Goal: Task Accomplishment & Management: Use online tool/utility

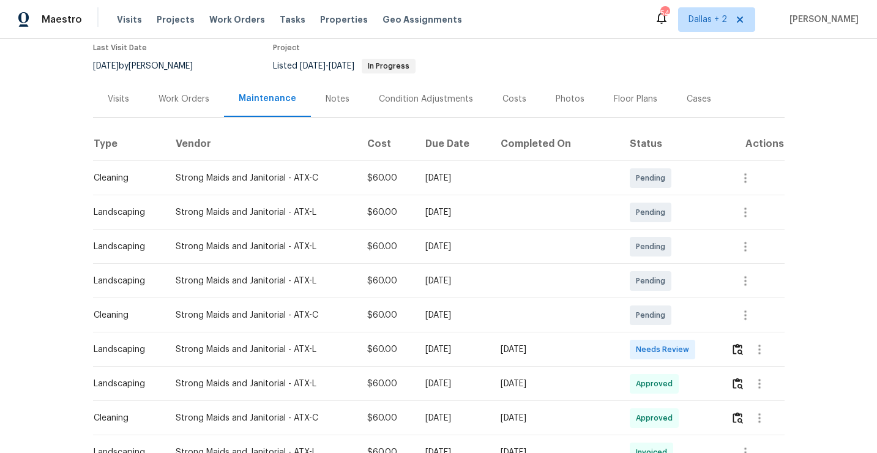
scroll to position [120, 0]
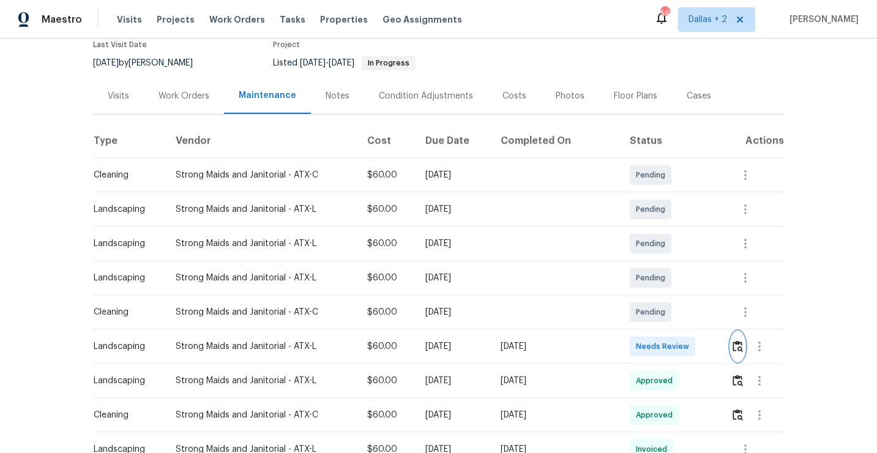
click at [739, 340] on img "button" at bounding box center [738, 346] width 10 height 12
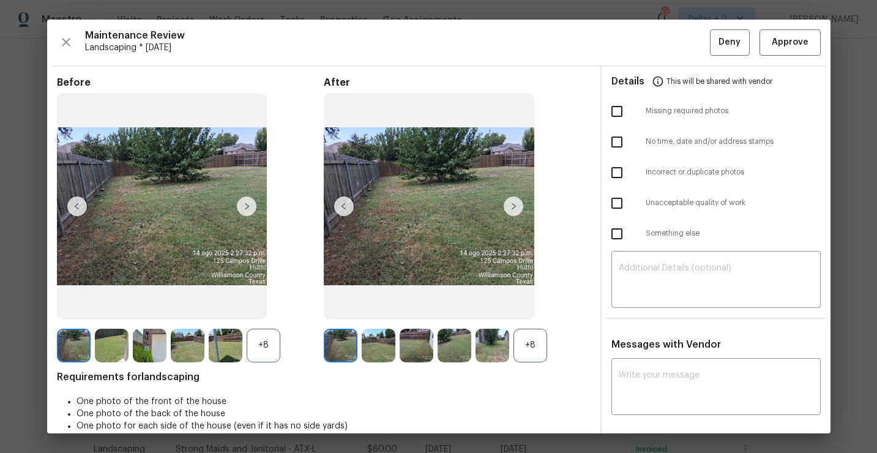
click at [268, 349] on div "+8" at bounding box center [264, 346] width 34 height 34
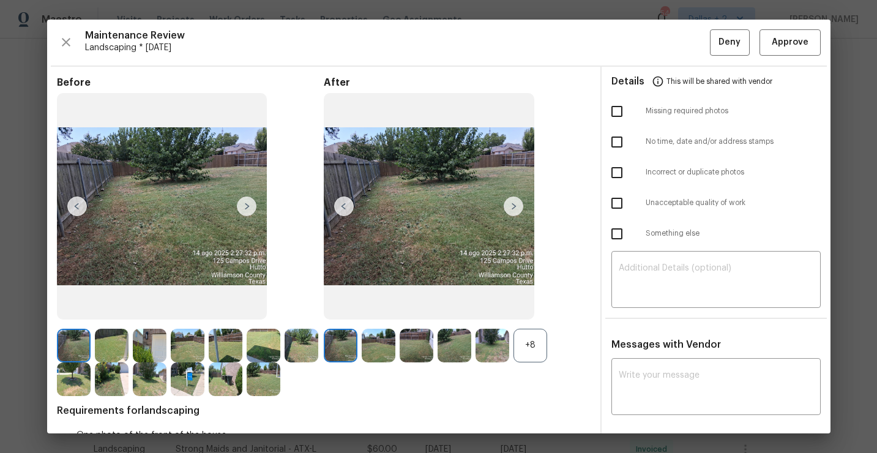
click at [501, 372] on div "After +8" at bounding box center [457, 237] width 267 height 320
click at [531, 359] on div "+8" at bounding box center [531, 346] width 34 height 34
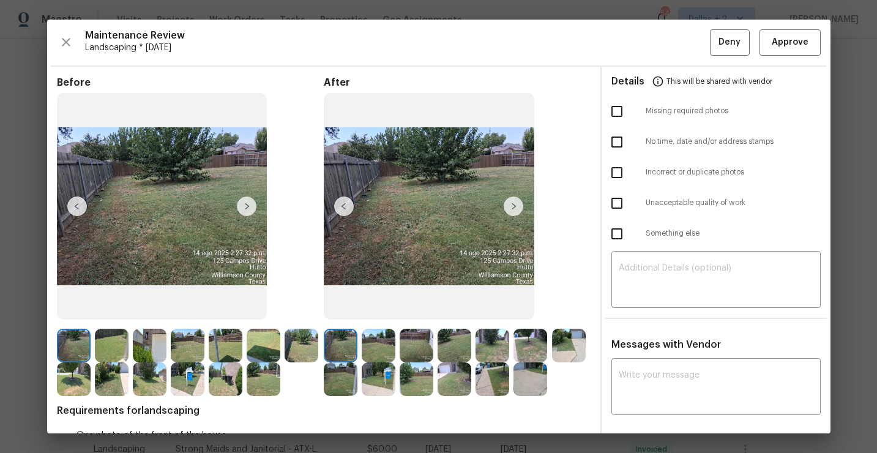
click at [542, 326] on div "After" at bounding box center [457, 237] width 267 height 320
click at [154, 350] on img at bounding box center [150, 346] width 34 height 34
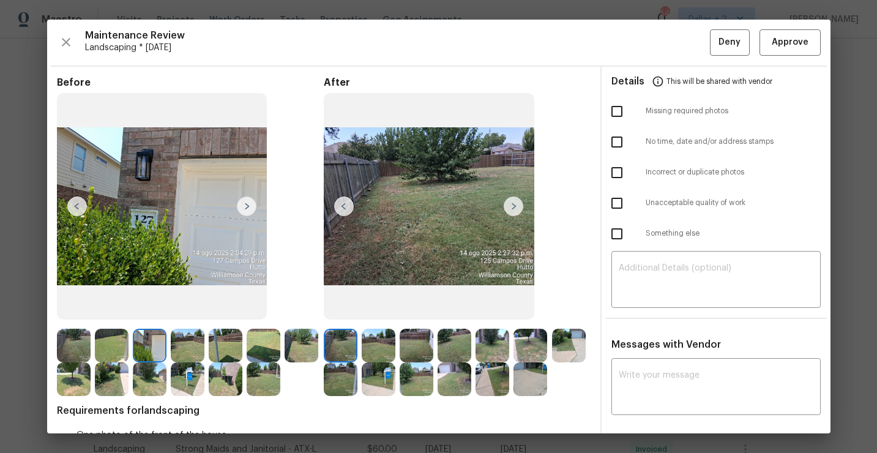
scroll to position [0, 0]
click at [348, 345] on img at bounding box center [341, 346] width 34 height 34
click at [442, 353] on img at bounding box center [455, 346] width 34 height 34
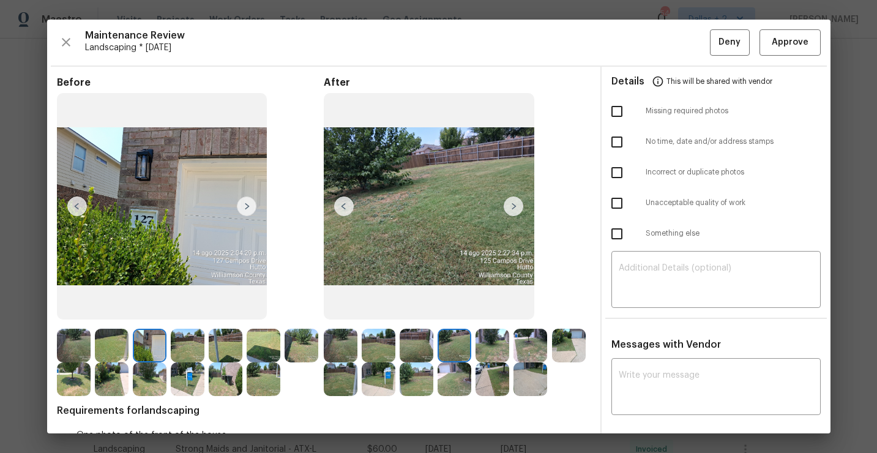
click at [489, 346] on img at bounding box center [493, 346] width 34 height 34
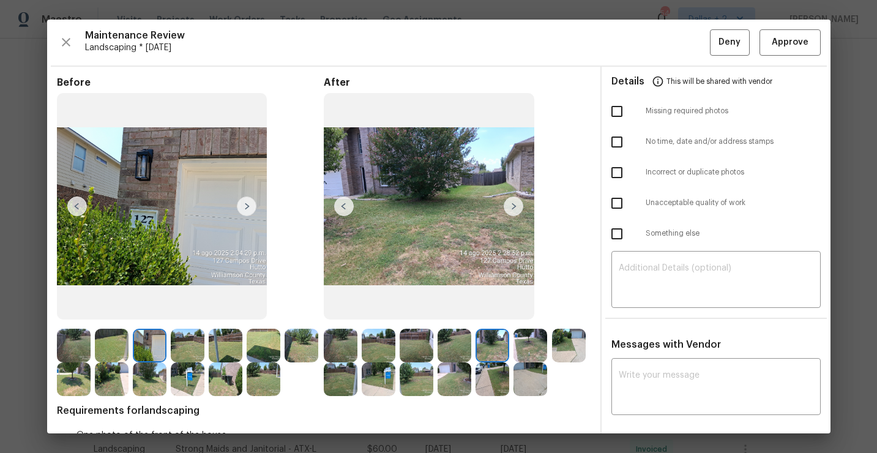
click at [340, 353] on img at bounding box center [341, 346] width 34 height 34
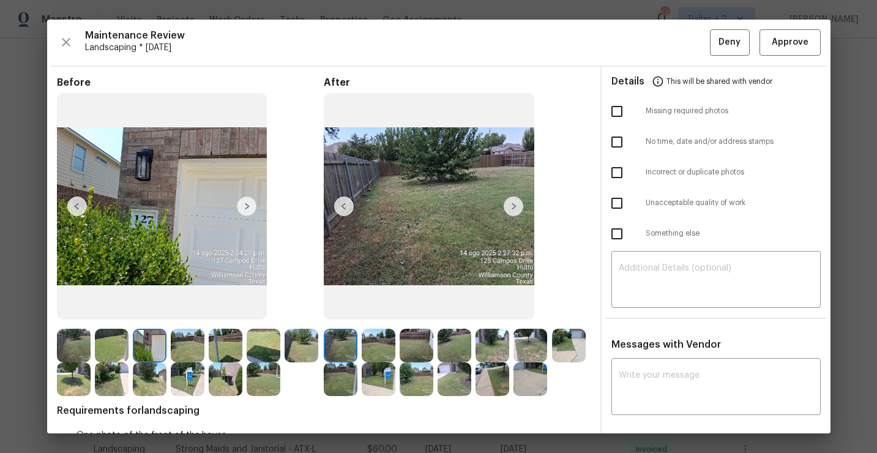
click at [516, 203] on img at bounding box center [514, 206] width 20 height 20
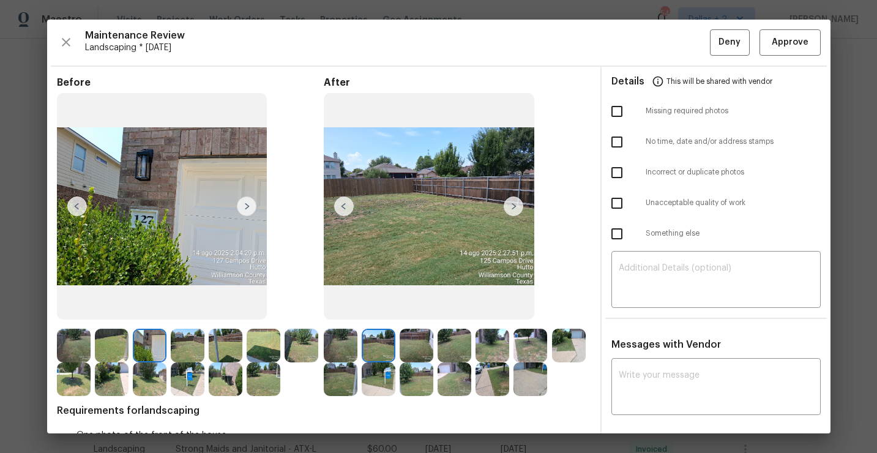
click at [511, 208] on img at bounding box center [514, 206] width 20 height 20
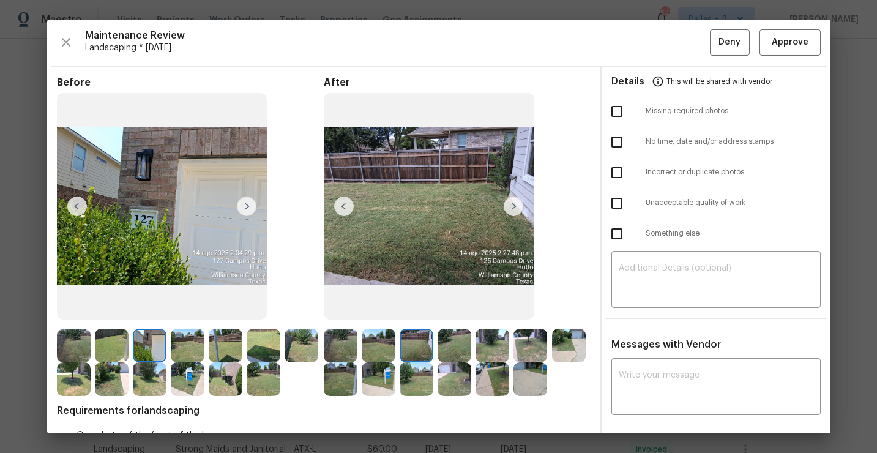
click at [518, 208] on img at bounding box center [514, 206] width 20 height 20
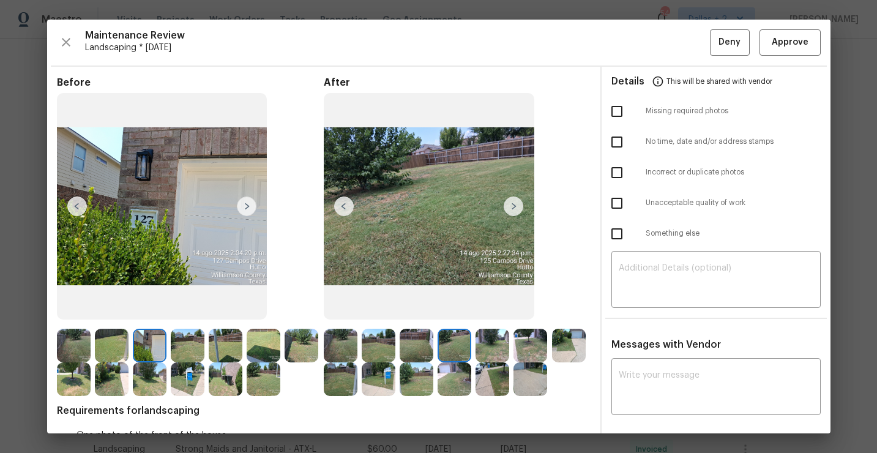
click at [518, 208] on img at bounding box center [514, 206] width 20 height 20
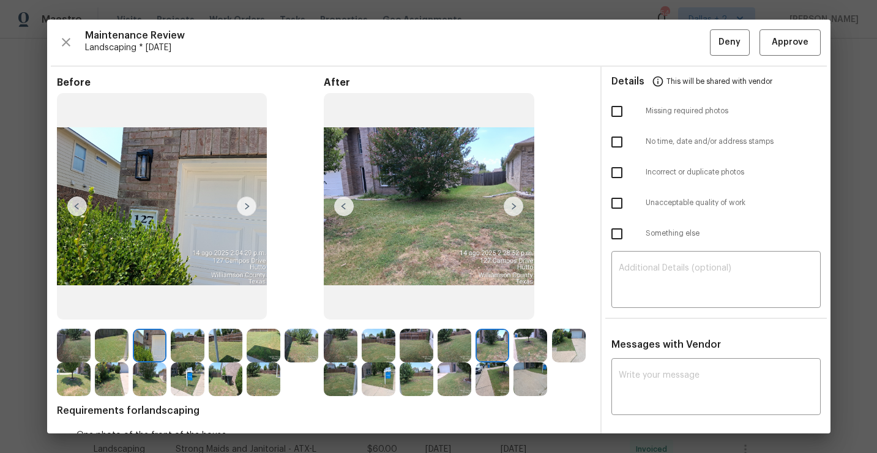
click at [518, 208] on img at bounding box center [514, 206] width 20 height 20
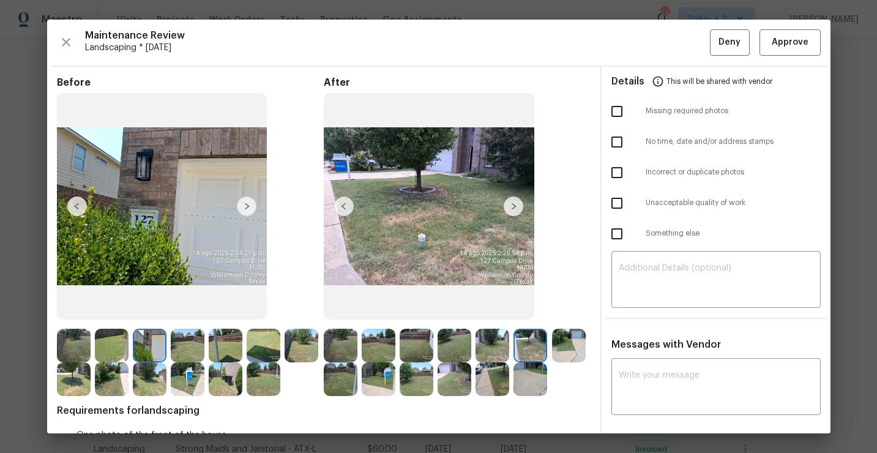
click at [577, 339] on img at bounding box center [569, 346] width 34 height 34
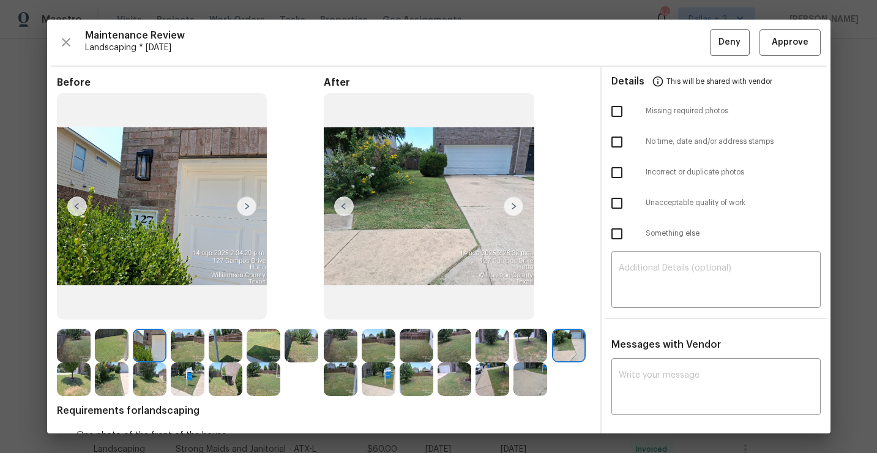
click at [351, 383] on img at bounding box center [341, 379] width 34 height 34
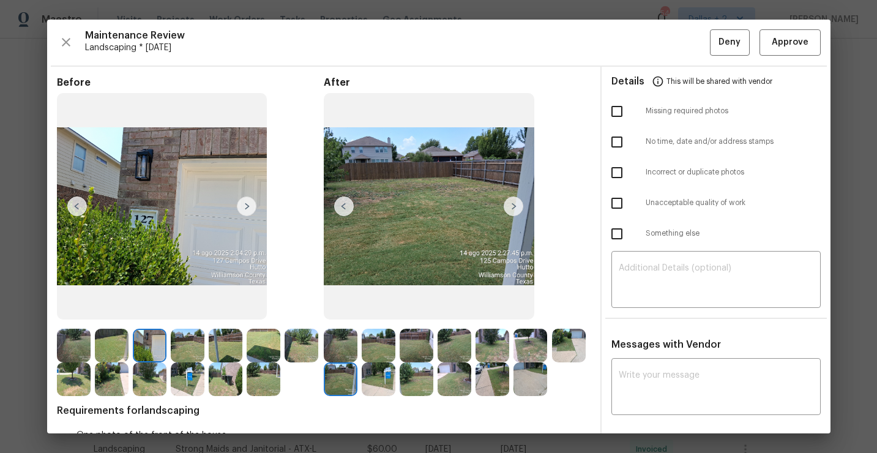
click at [376, 386] on img at bounding box center [379, 379] width 34 height 34
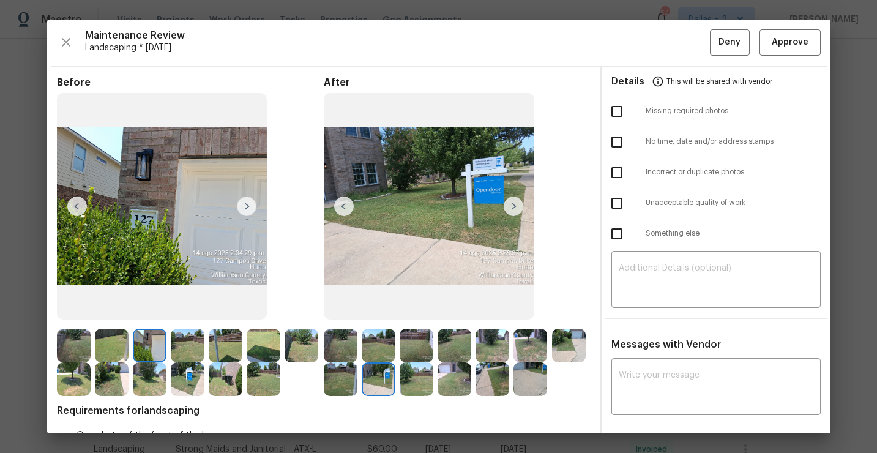
click at [418, 380] on img at bounding box center [417, 379] width 34 height 34
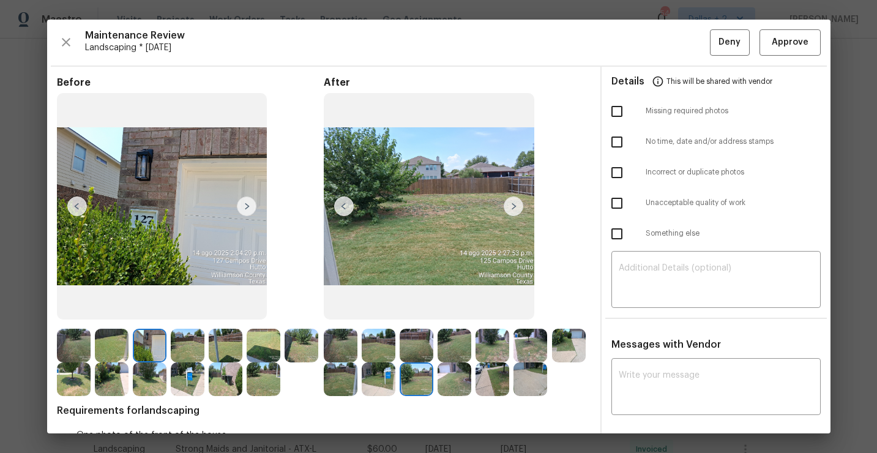
click at [453, 382] on img at bounding box center [455, 379] width 34 height 34
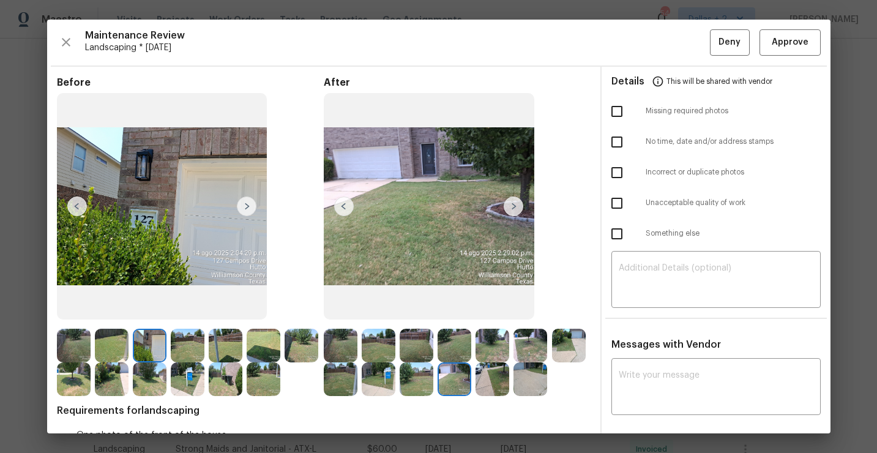
click at [481, 398] on div "Before After Requirements for landscaping One photo of the front of the house O…" at bounding box center [324, 364] width 534 height 574
click at [498, 384] on img at bounding box center [493, 379] width 34 height 34
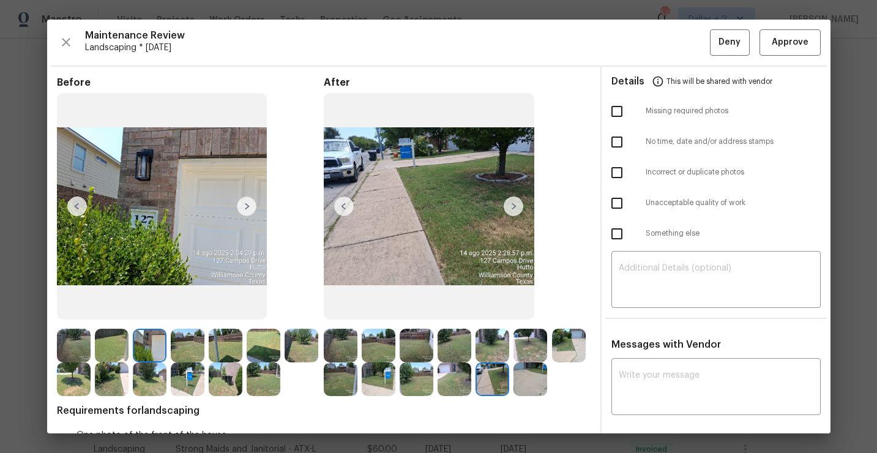
click at [541, 380] on img at bounding box center [531, 379] width 34 height 34
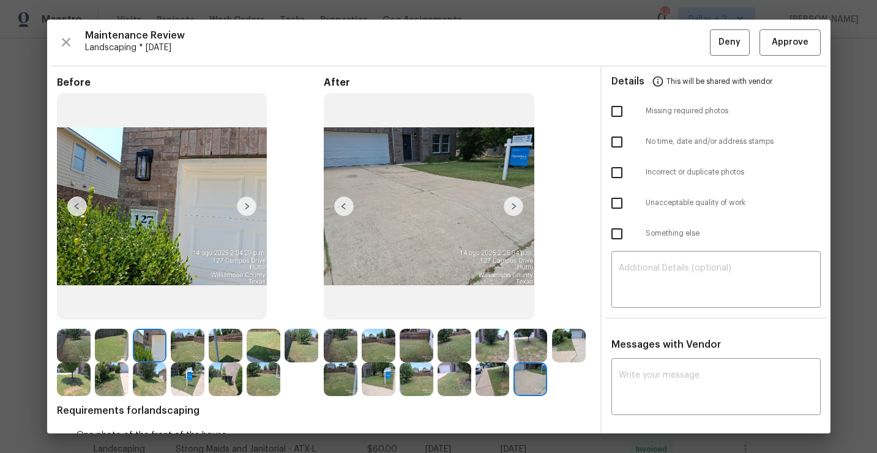
click at [339, 340] on img at bounding box center [341, 346] width 34 height 34
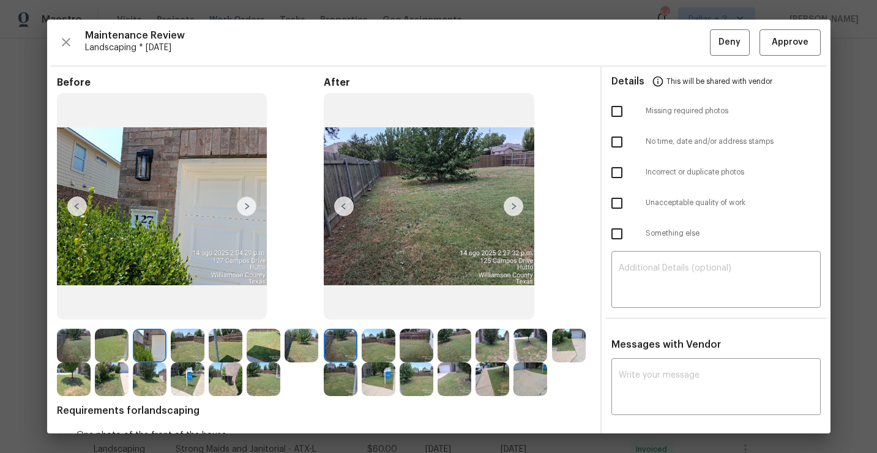
click at [366, 350] on img at bounding box center [379, 346] width 34 height 34
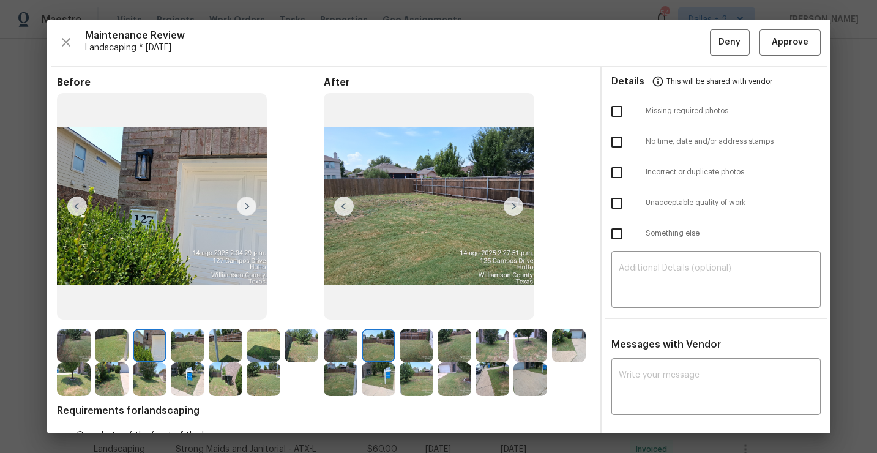
click at [405, 345] on img at bounding box center [417, 346] width 34 height 34
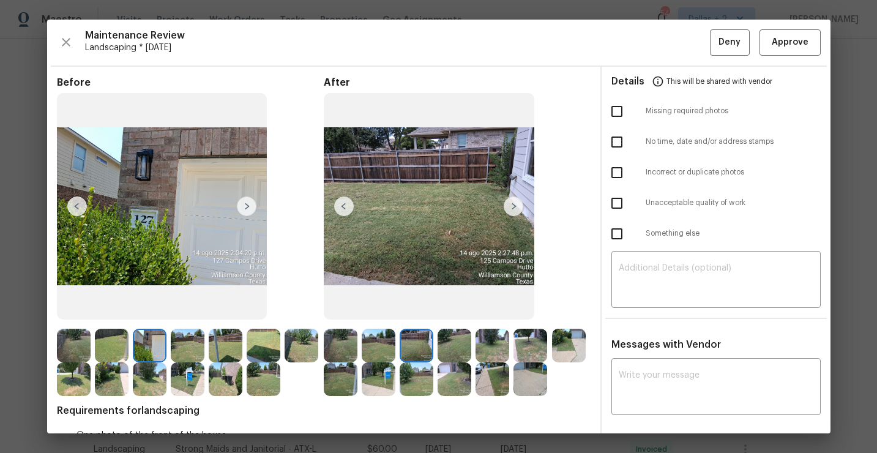
click at [451, 347] on img at bounding box center [455, 346] width 34 height 34
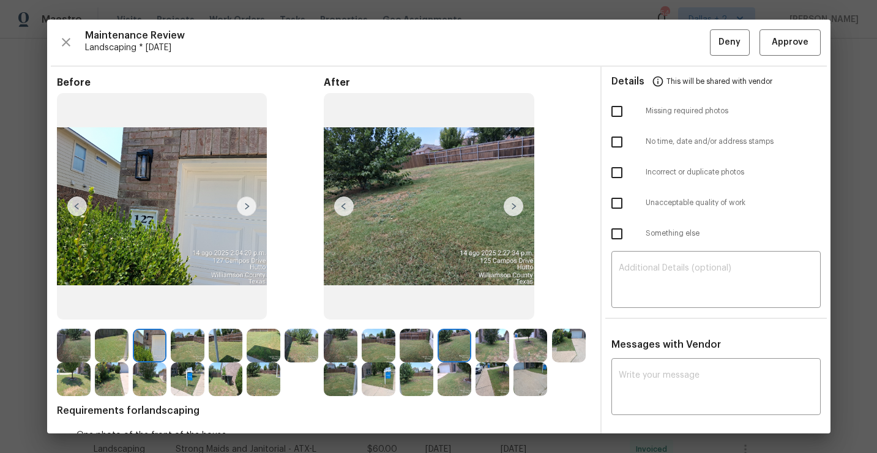
click at [504, 340] on img at bounding box center [493, 346] width 34 height 34
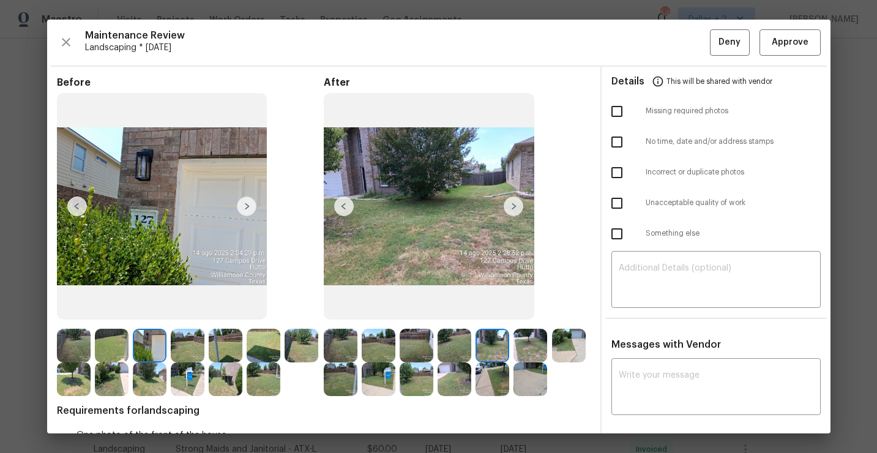
click at [536, 341] on img at bounding box center [531, 346] width 34 height 34
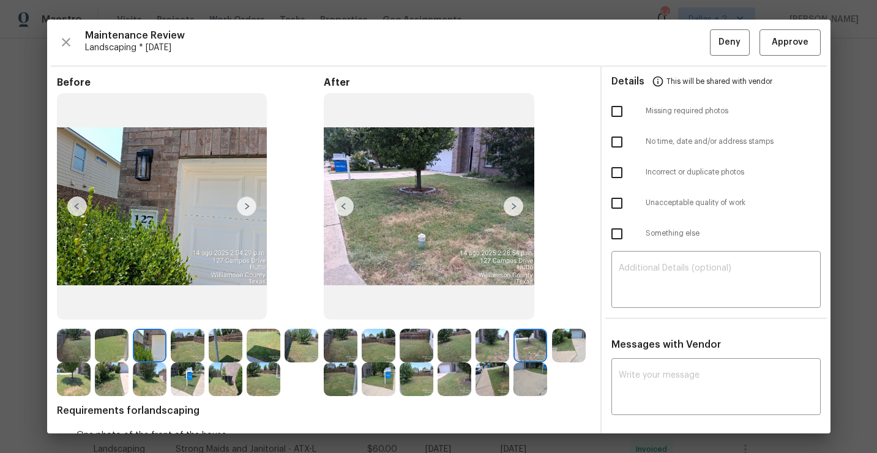
click at [563, 343] on img at bounding box center [569, 346] width 34 height 34
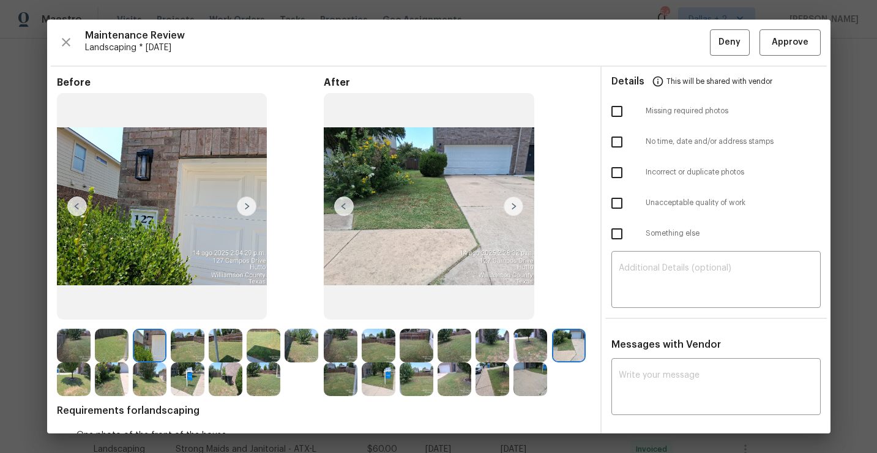
click at [347, 387] on img at bounding box center [341, 379] width 34 height 34
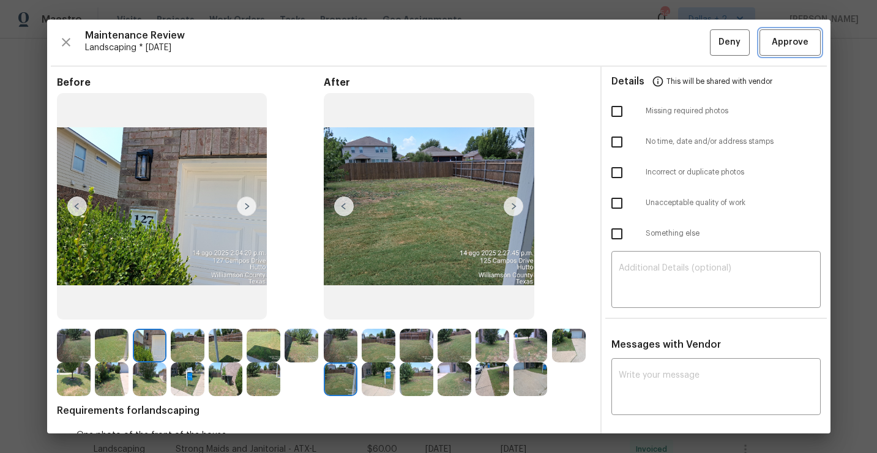
click at [791, 50] on button "Approve" at bounding box center [790, 42] width 61 height 26
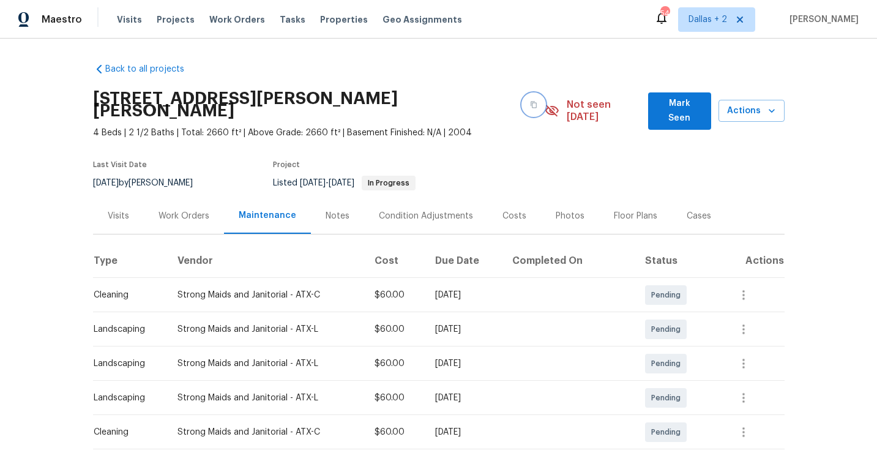
click at [530, 101] on icon "button" at bounding box center [533, 104] width 7 height 7
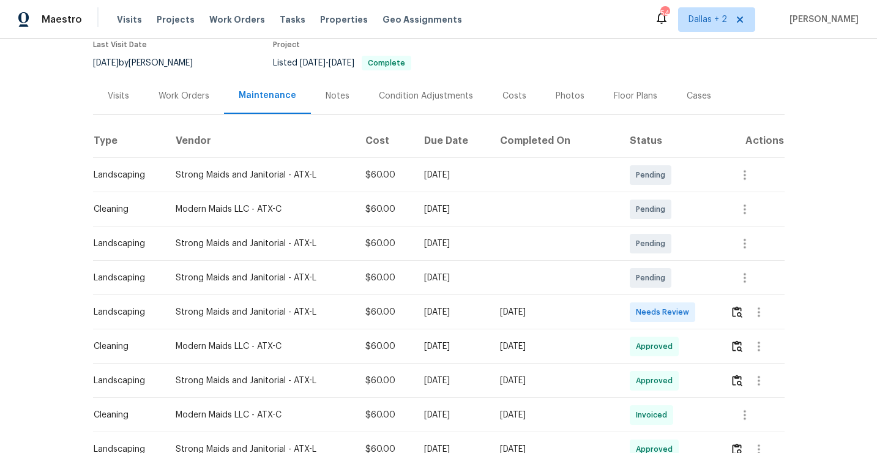
scroll to position [110, 0]
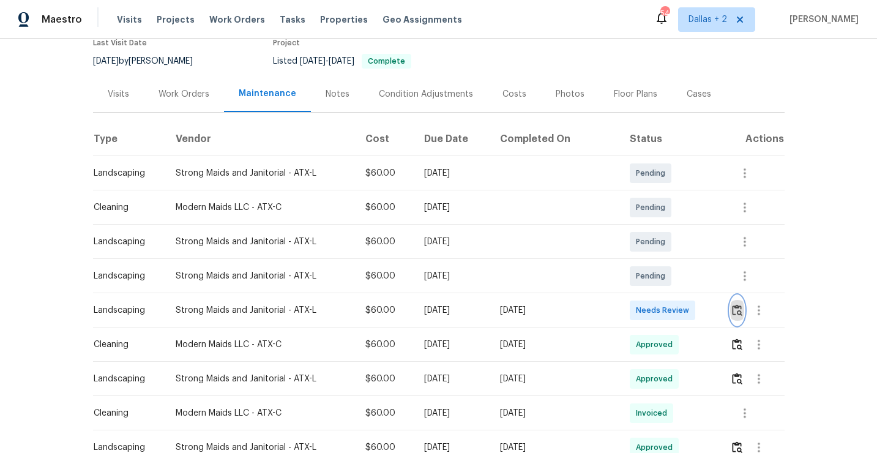
click at [736, 304] on img "button" at bounding box center [737, 310] width 10 height 12
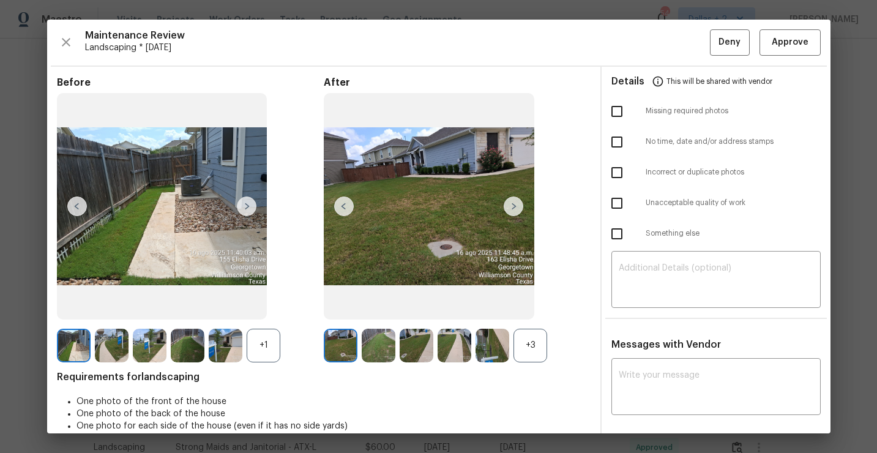
click at [532, 339] on div "+3" at bounding box center [531, 346] width 34 height 34
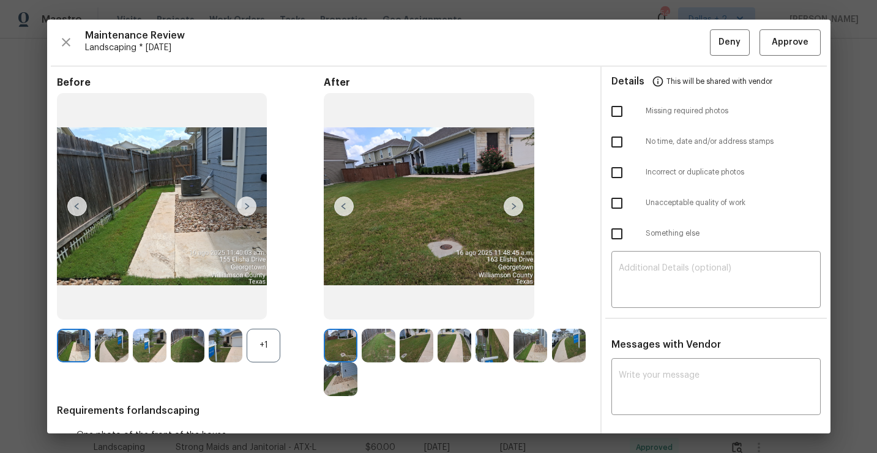
click at [269, 348] on div "+1" at bounding box center [264, 346] width 34 height 34
click at [270, 345] on img at bounding box center [264, 346] width 34 height 34
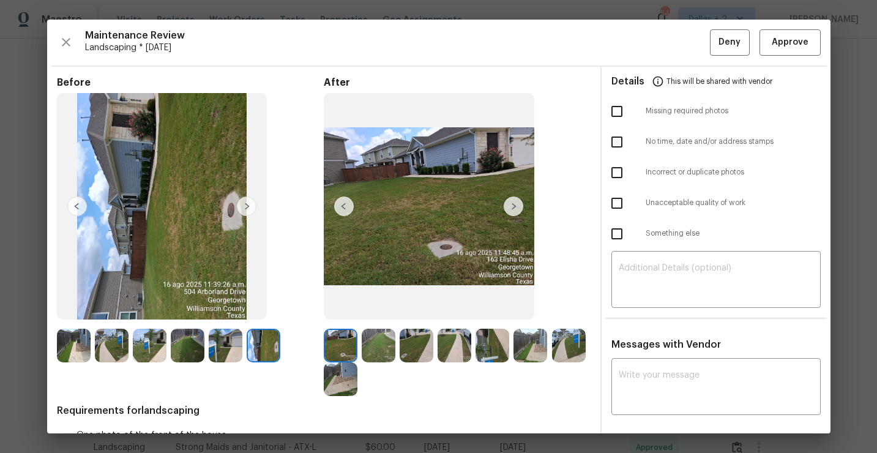
click at [482, 346] on img at bounding box center [493, 346] width 34 height 34
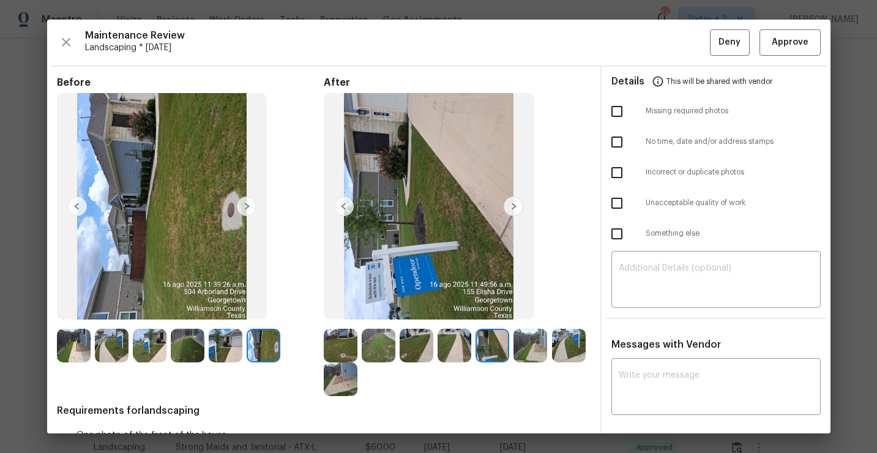
click at [359, 354] on div at bounding box center [343, 346] width 38 height 34
click at [330, 339] on img at bounding box center [341, 346] width 34 height 34
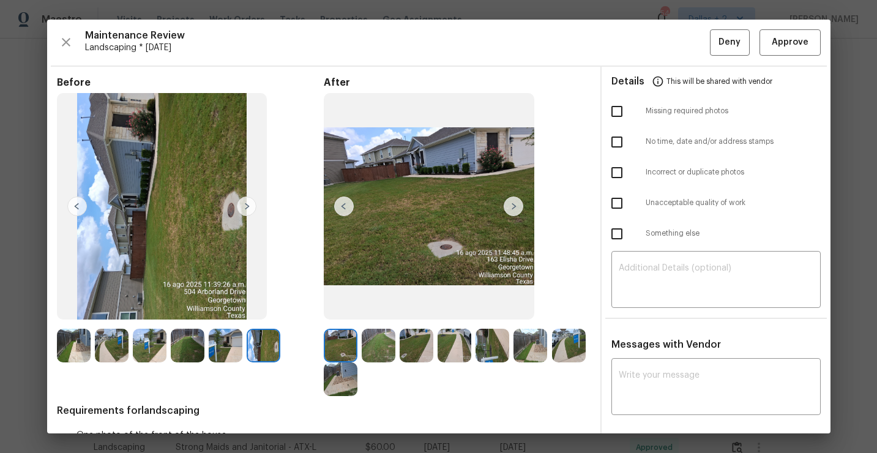
click at [372, 359] on img at bounding box center [379, 346] width 34 height 34
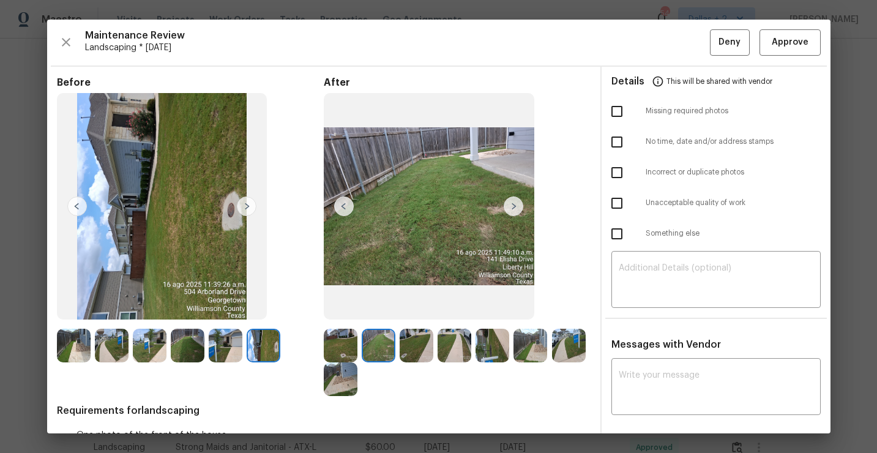
click at [427, 360] on img at bounding box center [417, 346] width 34 height 34
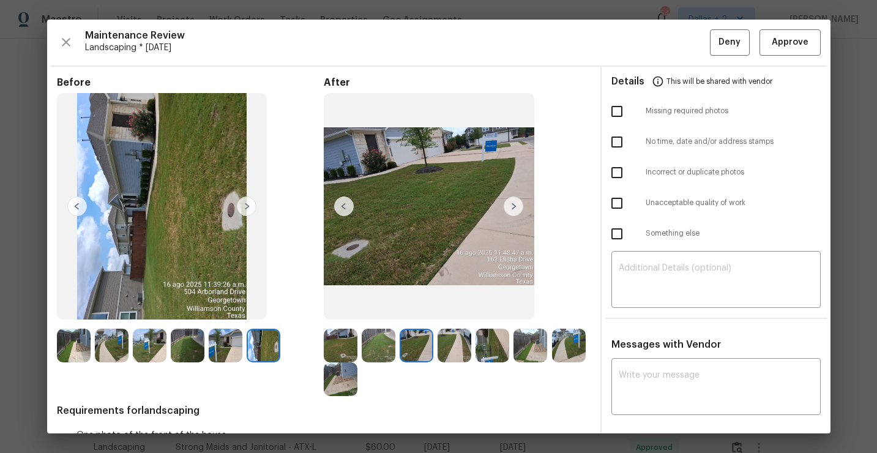
click at [458, 351] on img at bounding box center [455, 346] width 34 height 34
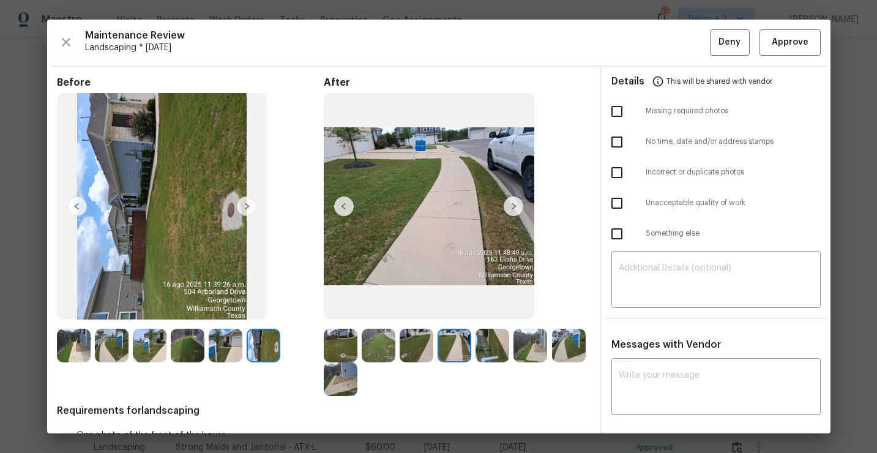
click at [497, 364] on div at bounding box center [457, 362] width 267 height 67
click at [533, 355] on img at bounding box center [531, 346] width 34 height 34
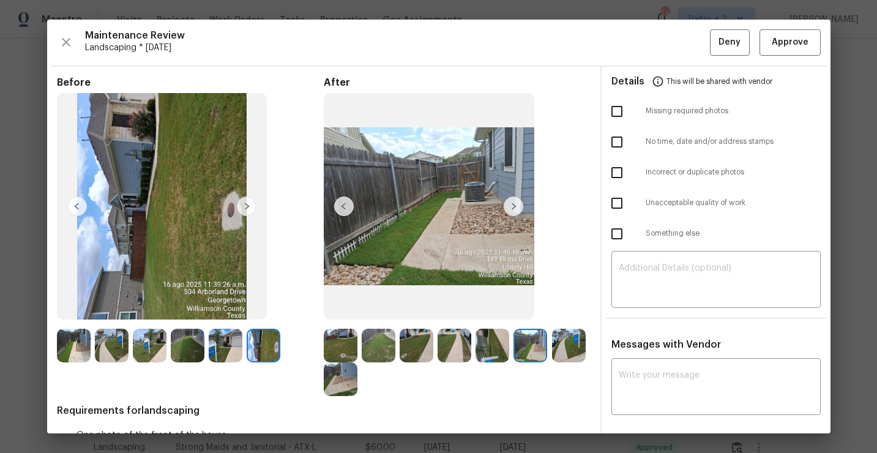
click at [567, 352] on img at bounding box center [569, 346] width 34 height 34
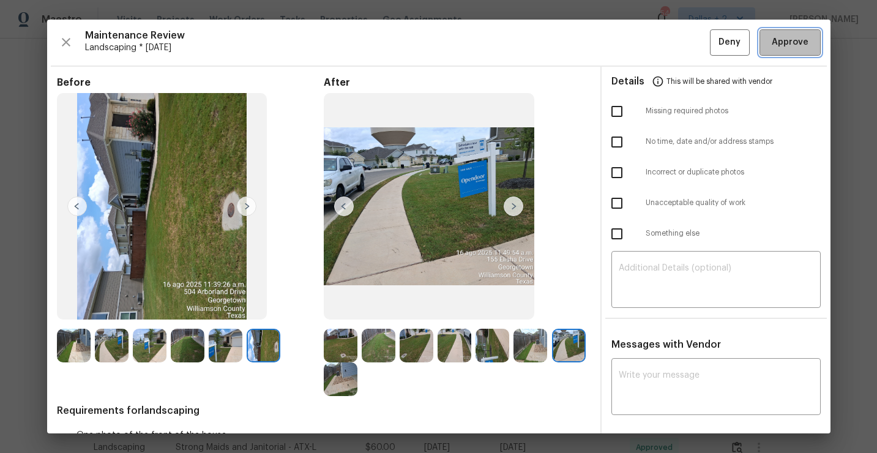
click at [766, 53] on button "Approve" at bounding box center [790, 42] width 61 height 26
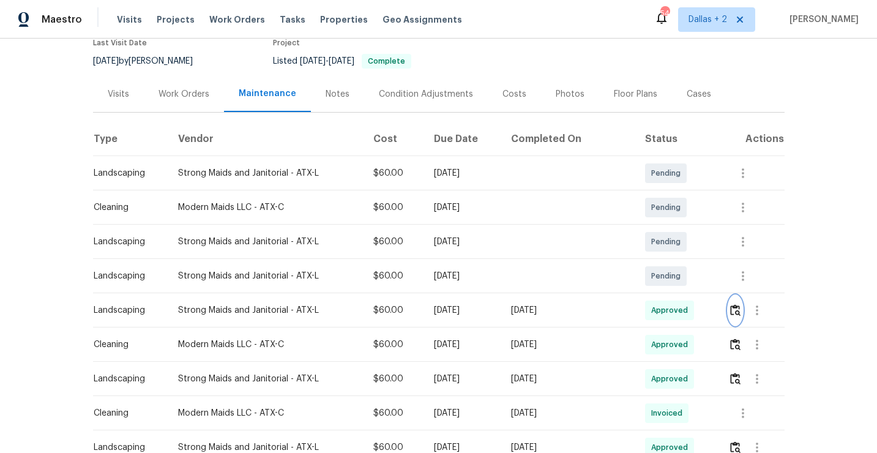
scroll to position [0, 0]
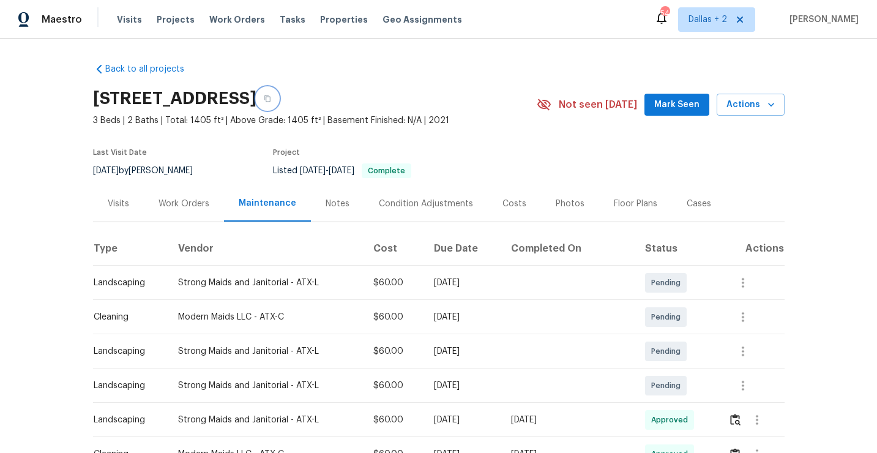
click at [271, 98] on icon "button" at bounding box center [267, 98] width 7 height 7
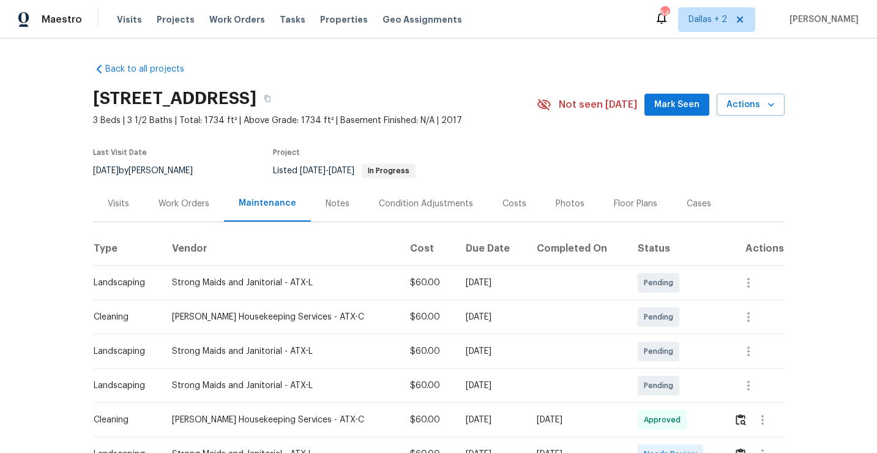
scroll to position [111, 0]
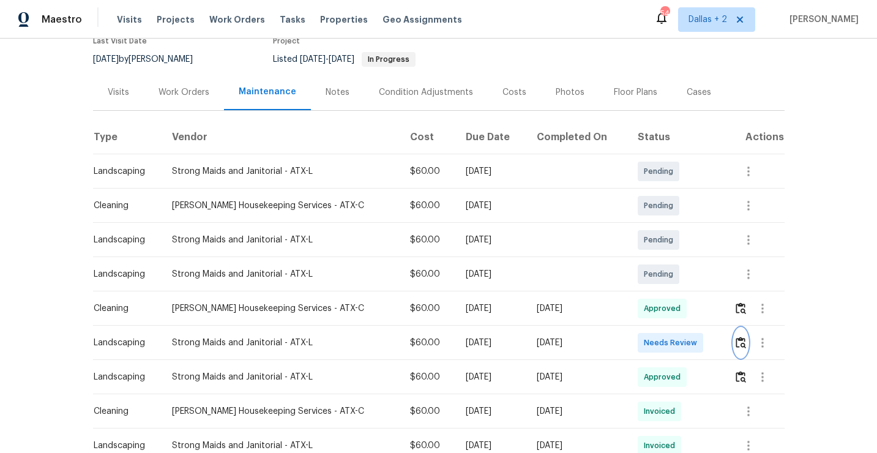
click at [741, 339] on img "button" at bounding box center [741, 343] width 10 height 12
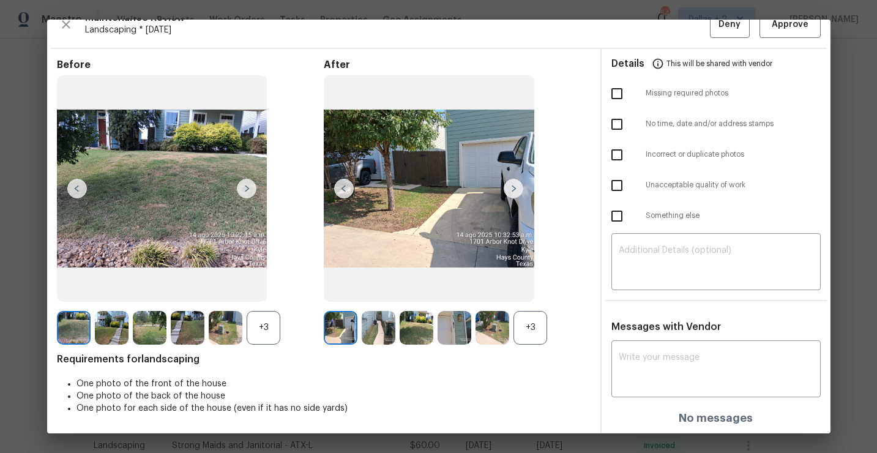
scroll to position [16, 0]
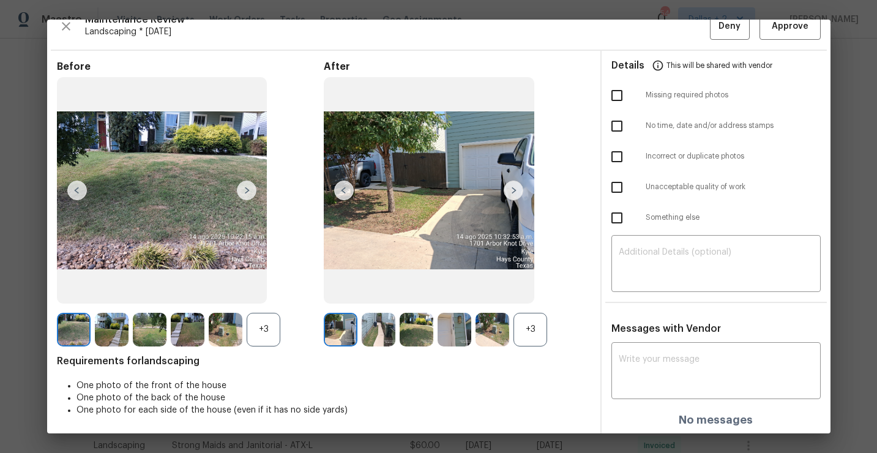
click at [530, 321] on div "+3" at bounding box center [531, 330] width 34 height 34
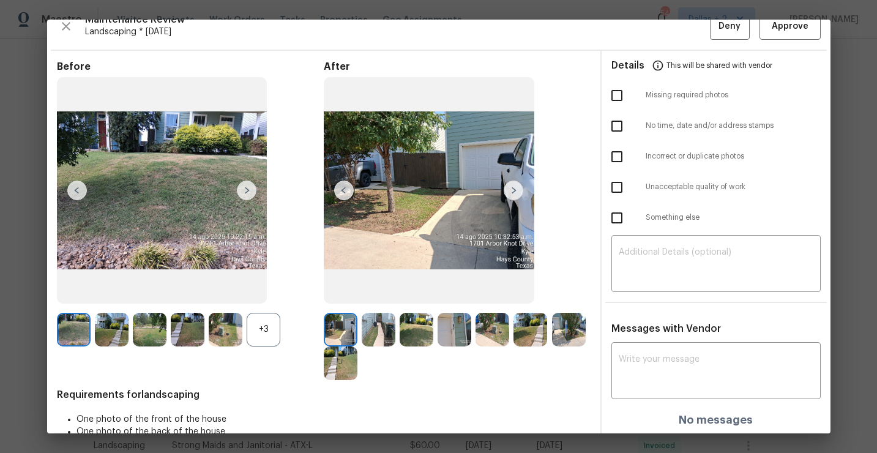
click at [271, 331] on div "+3" at bounding box center [264, 330] width 34 height 34
click at [77, 322] on img at bounding box center [74, 330] width 34 height 34
click at [371, 323] on img at bounding box center [379, 330] width 34 height 34
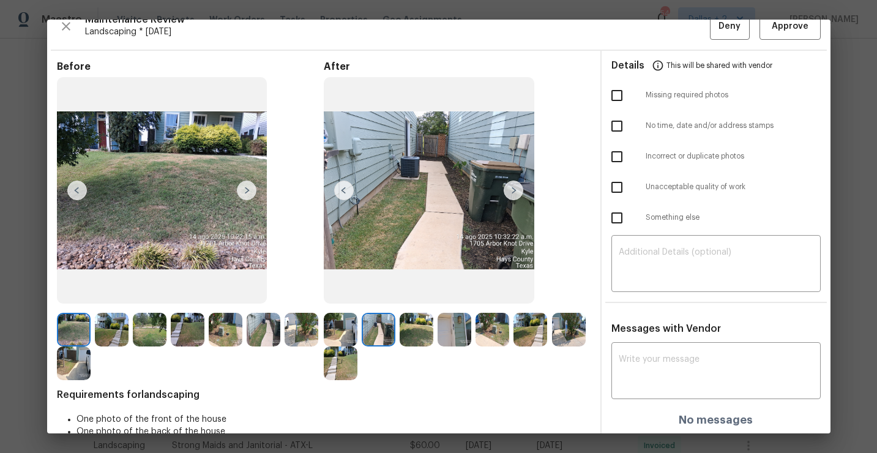
click at [249, 194] on img at bounding box center [247, 191] width 20 height 20
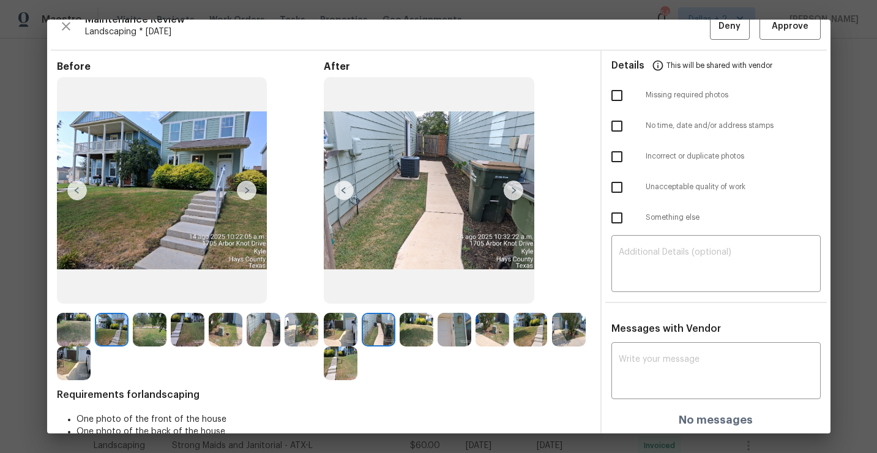
click at [247, 194] on img at bounding box center [247, 191] width 20 height 20
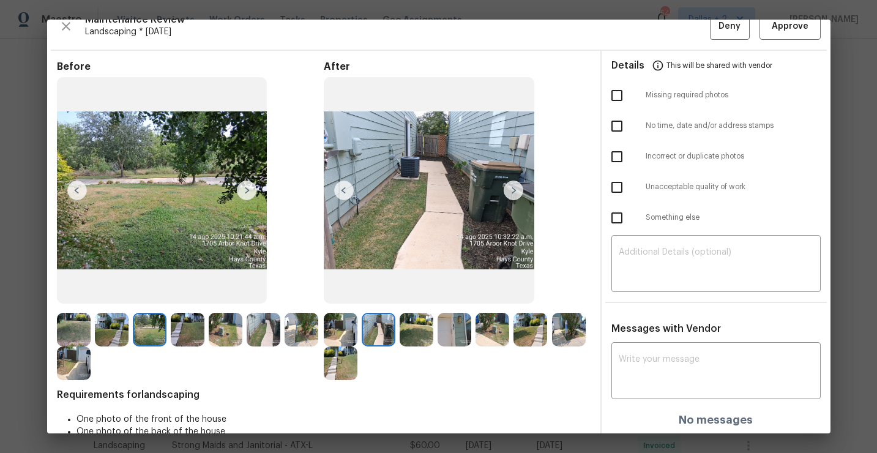
click at [247, 194] on img at bounding box center [247, 191] width 20 height 20
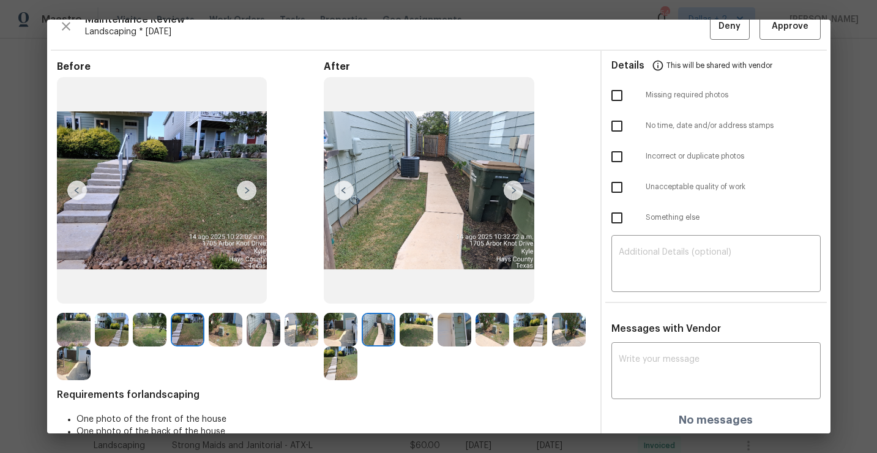
click at [247, 194] on img at bounding box center [247, 191] width 20 height 20
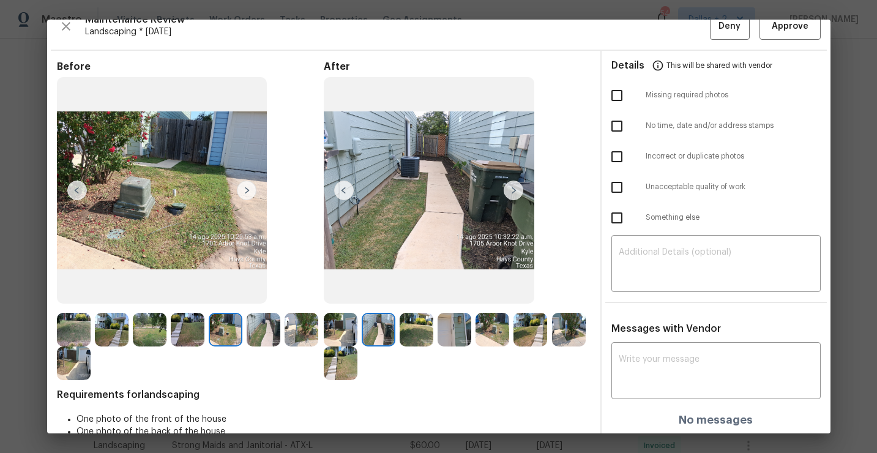
click at [247, 194] on img at bounding box center [247, 191] width 20 height 20
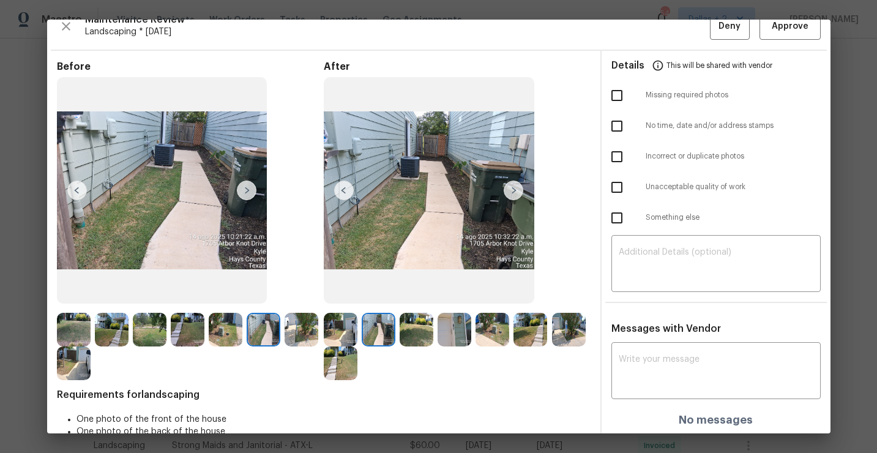
click at [247, 194] on img at bounding box center [247, 191] width 20 height 20
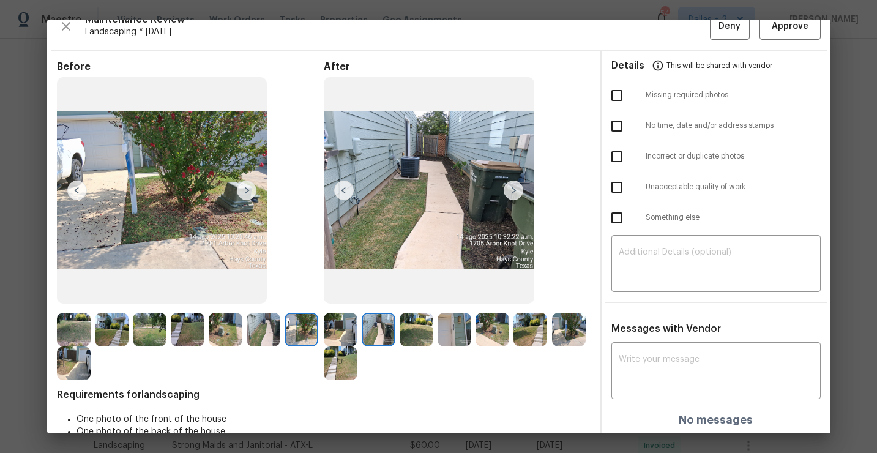
click at [247, 194] on img at bounding box center [247, 191] width 20 height 20
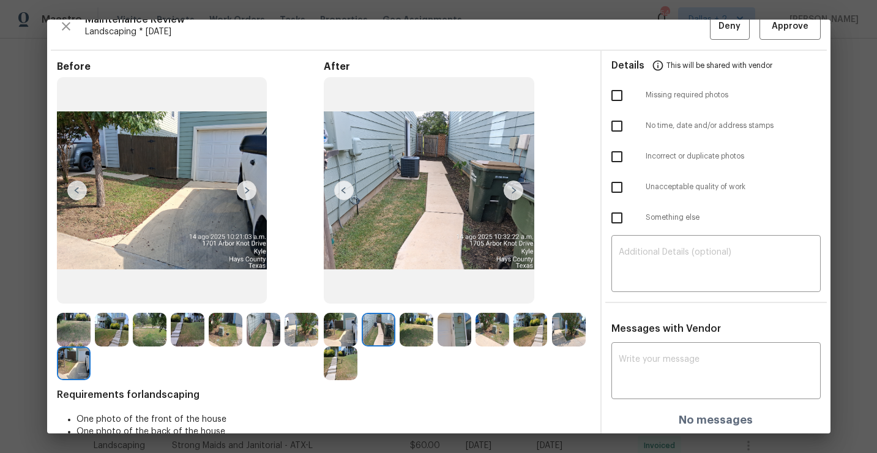
click at [331, 335] on img at bounding box center [341, 330] width 34 height 34
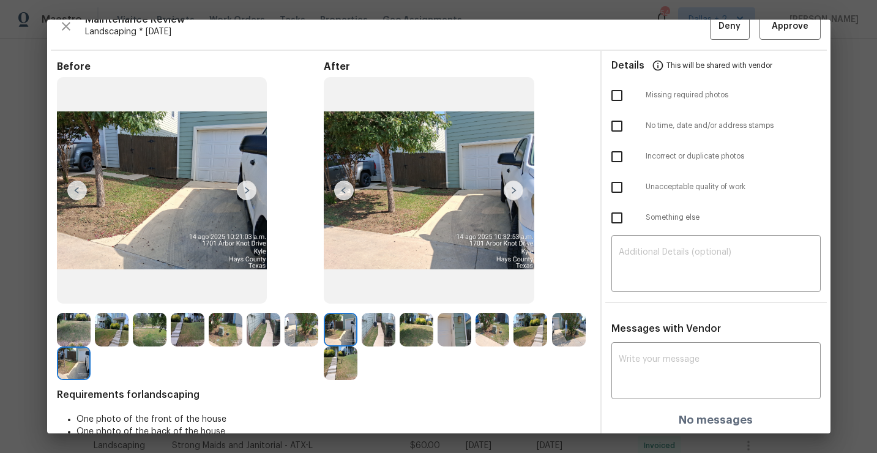
click at [515, 201] on img at bounding box center [429, 190] width 211 height 226
click at [515, 197] on img at bounding box center [514, 191] width 20 height 20
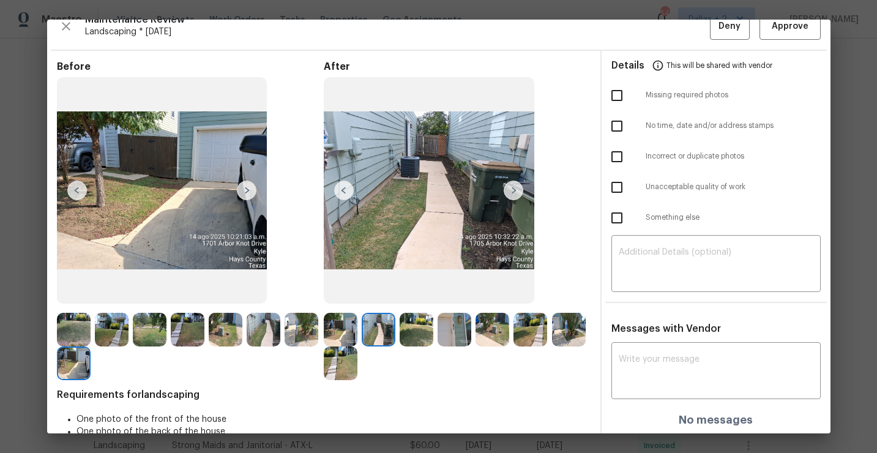
click at [515, 197] on img at bounding box center [514, 191] width 20 height 20
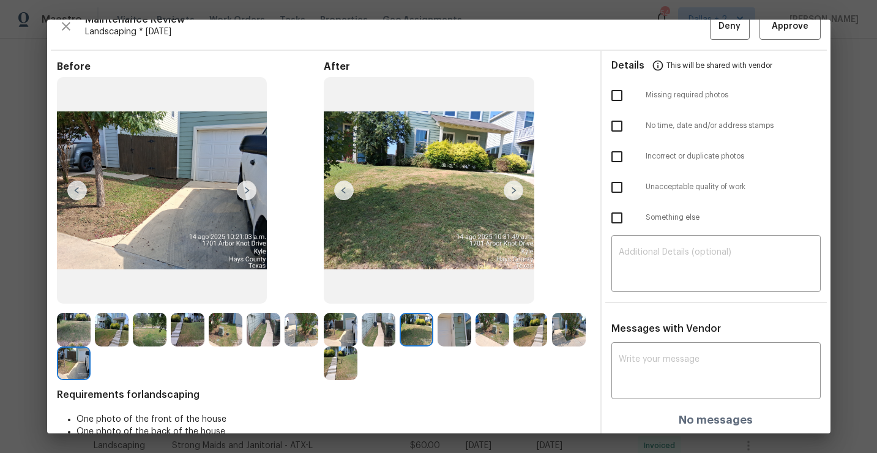
click at [339, 326] on img at bounding box center [341, 330] width 34 height 34
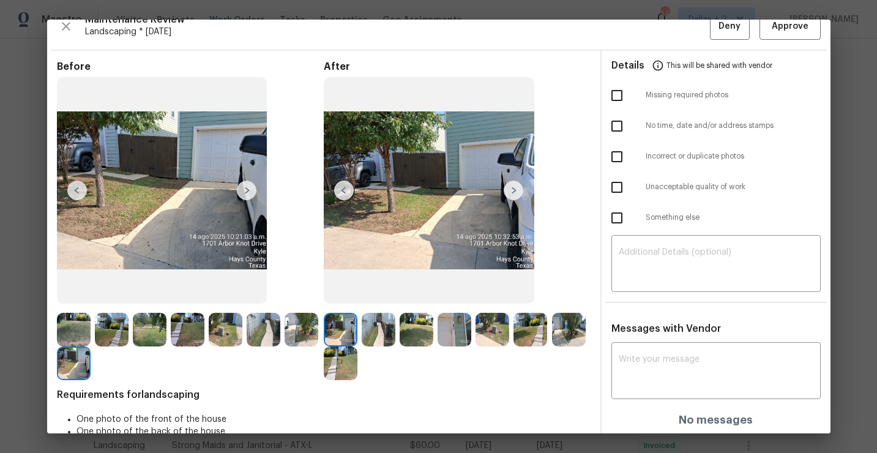
click at [509, 187] on img at bounding box center [514, 191] width 20 height 20
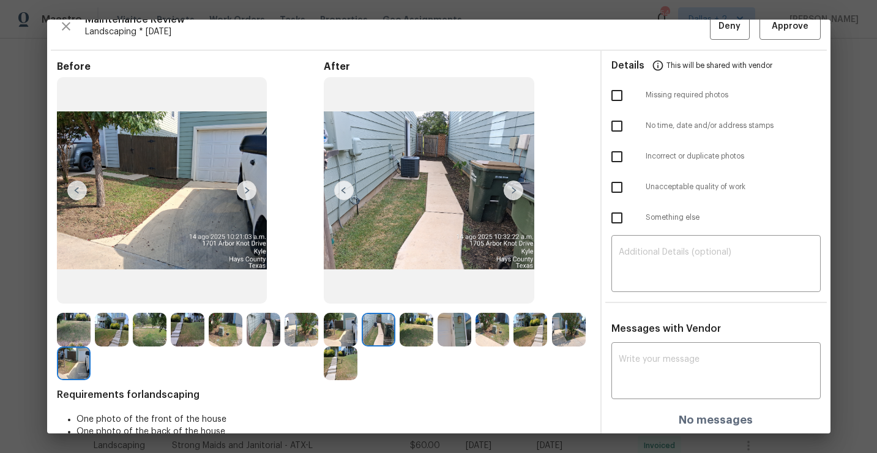
click at [509, 191] on img at bounding box center [514, 191] width 20 height 20
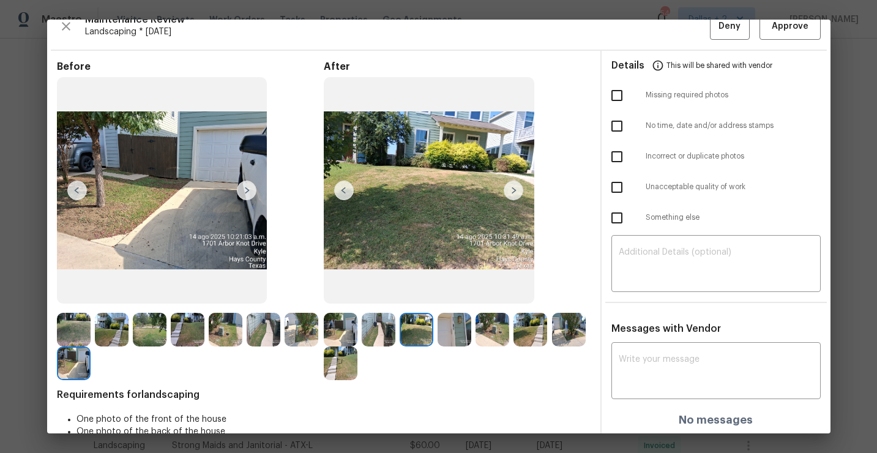
click at [509, 191] on img at bounding box center [514, 191] width 20 height 20
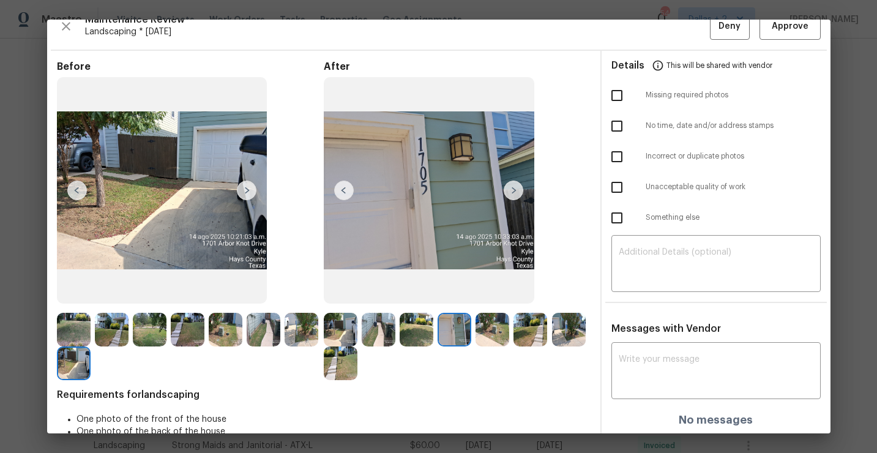
scroll to position [0, 0]
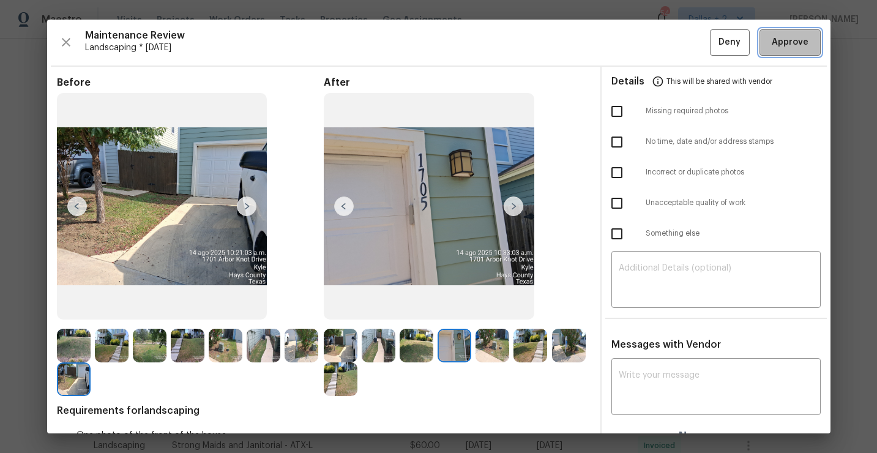
click at [800, 45] on span "Approve" at bounding box center [790, 42] width 37 height 15
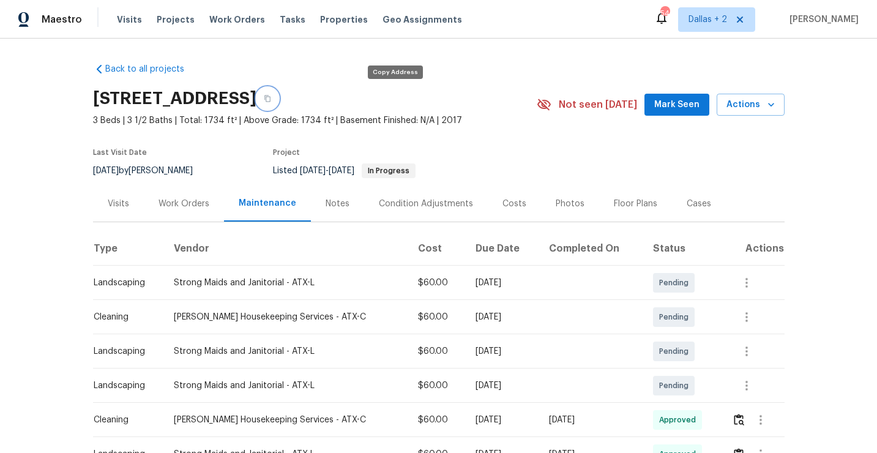
click at [271, 100] on icon "button" at bounding box center [267, 98] width 7 height 7
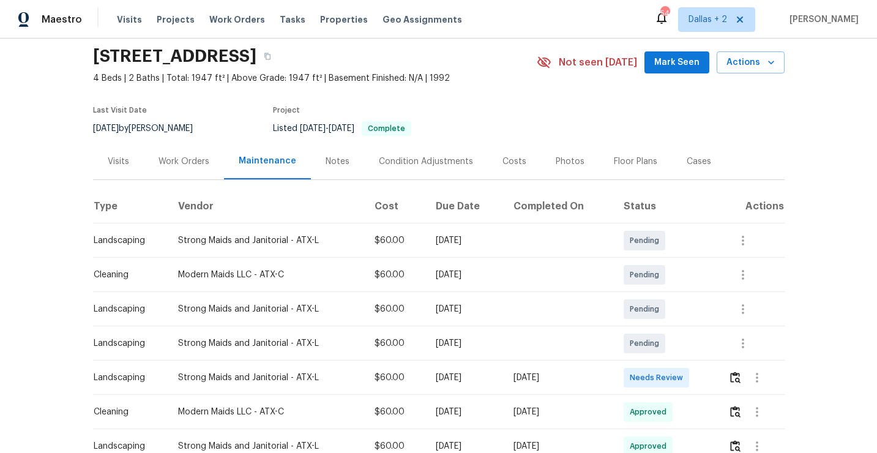
scroll to position [59, 0]
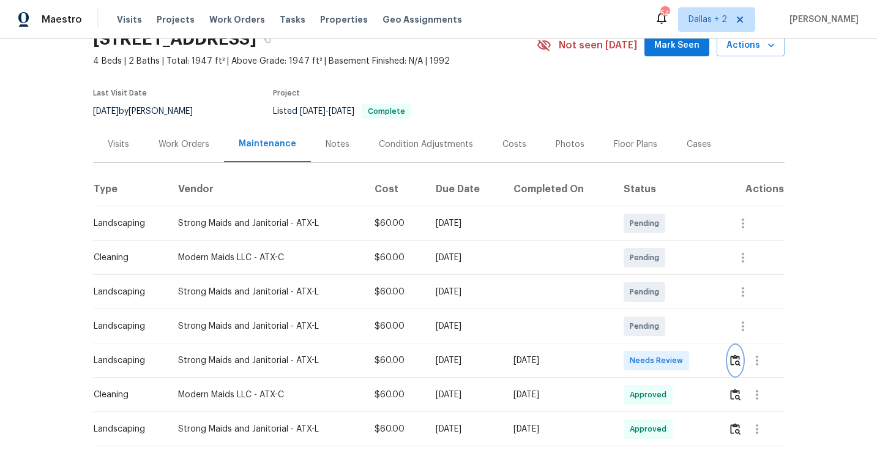
click at [741, 362] on img "button" at bounding box center [735, 360] width 10 height 12
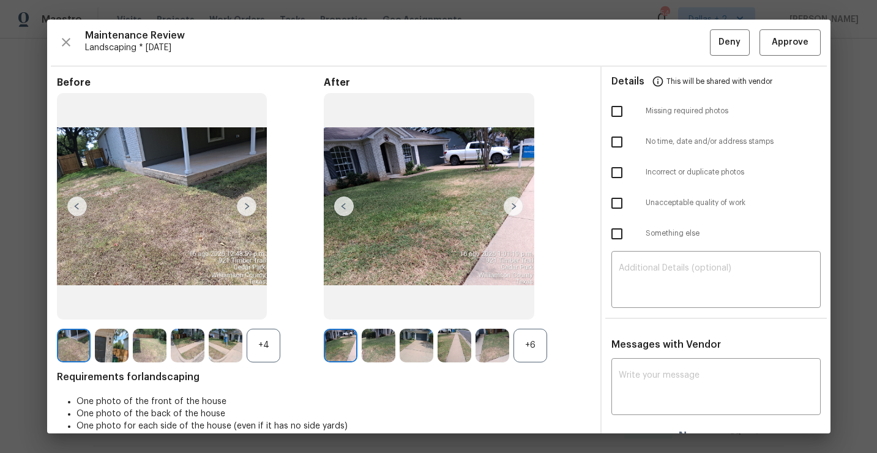
click at [263, 354] on div "+4" at bounding box center [264, 346] width 34 height 34
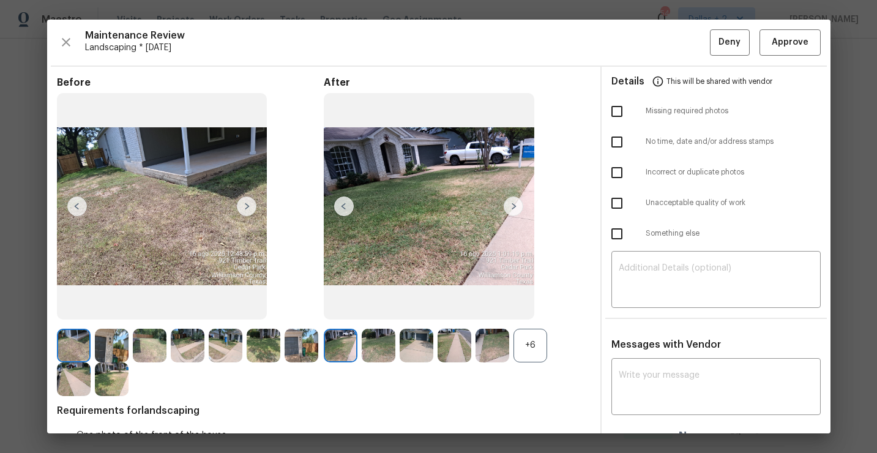
click at [549, 350] on div "+6" at bounding box center [457, 346] width 267 height 34
click at [528, 346] on div "+6" at bounding box center [531, 346] width 34 height 34
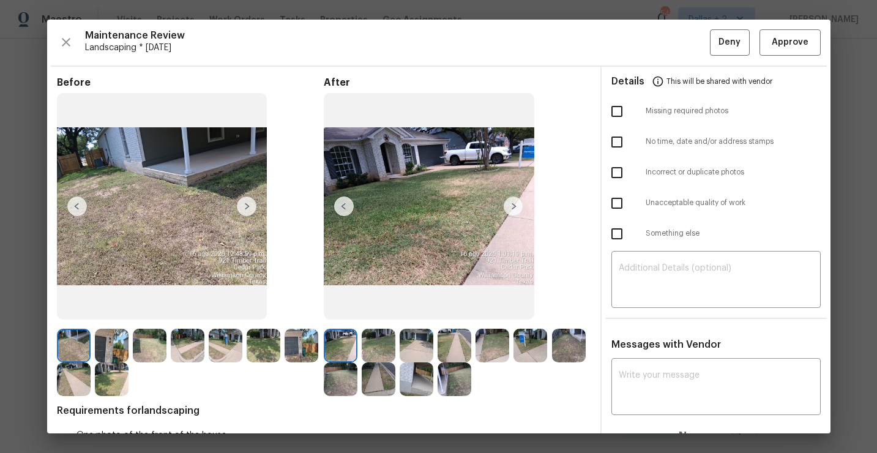
click at [70, 347] on img at bounding box center [74, 346] width 34 height 34
click at [250, 214] on img at bounding box center [247, 206] width 20 height 20
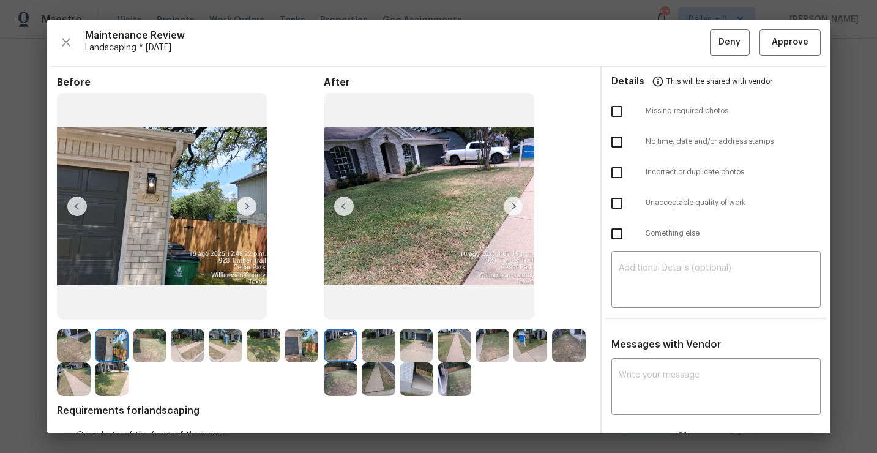
click at [531, 346] on img at bounding box center [531, 346] width 34 height 34
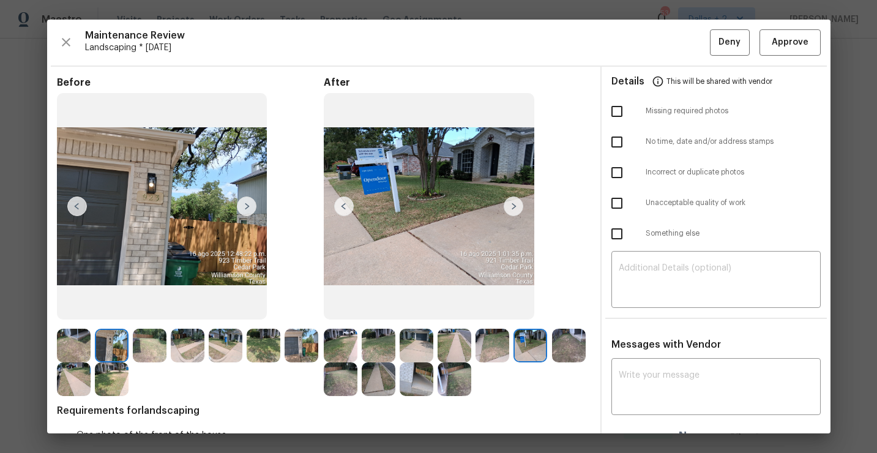
click at [345, 337] on img at bounding box center [341, 346] width 34 height 34
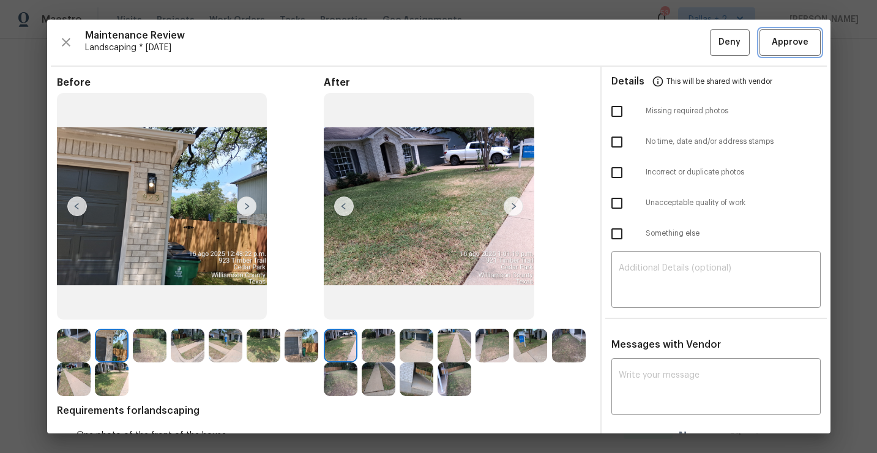
click at [776, 42] on span "Approve" at bounding box center [790, 42] width 37 height 15
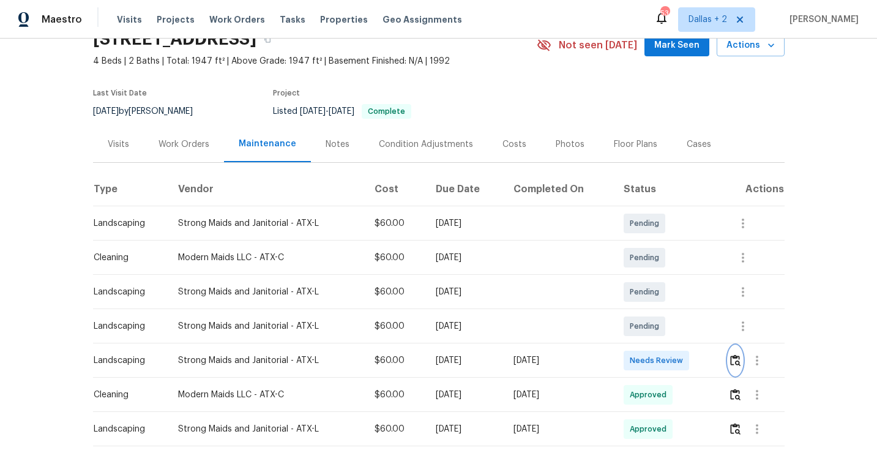
scroll to position [0, 0]
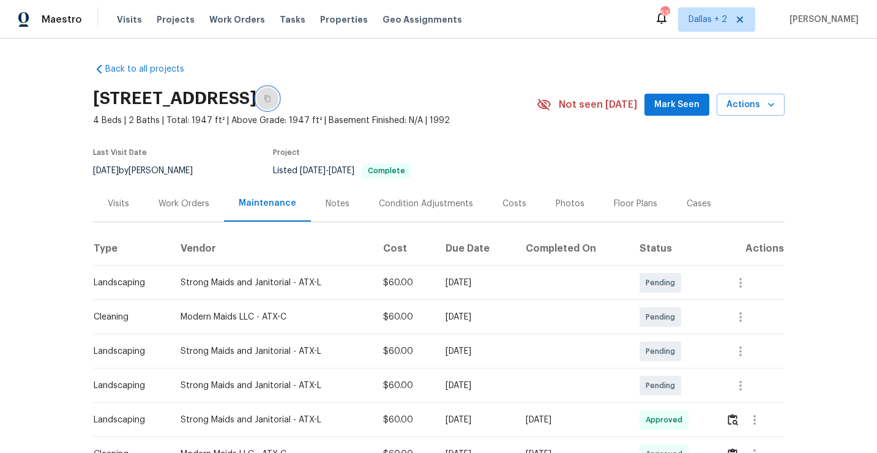
click at [271, 101] on icon "button" at bounding box center [267, 98] width 6 height 7
